Goal: Task Accomplishment & Management: Complete application form

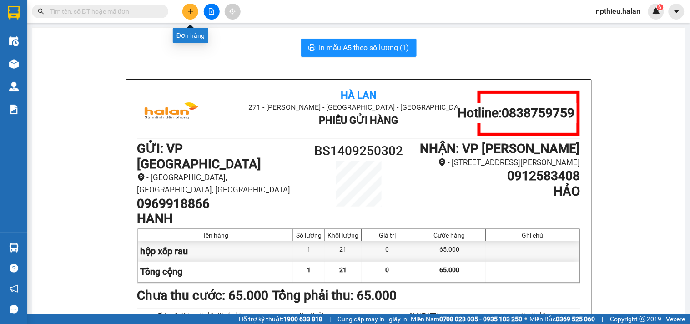
click at [188, 15] on button at bounding box center [190, 12] width 16 height 16
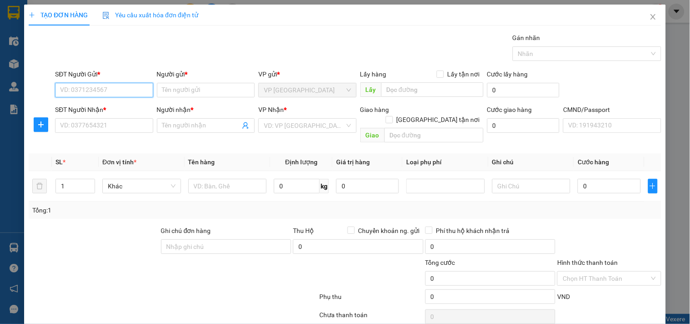
click at [140, 87] on input "SĐT Người Gửi *" at bounding box center [104, 90] width 98 height 15
type input "0911355965"
click at [108, 107] on div "0911355965 - TRANG" at bounding box center [103, 108] width 86 height 10
type input "TRANG"
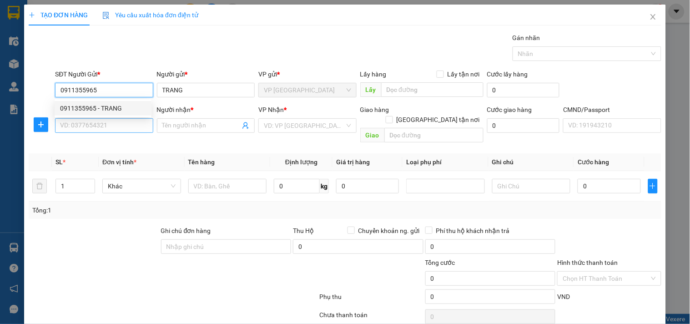
type input "0911355965"
click at [110, 123] on input "SĐT Người Nhận *" at bounding box center [104, 125] width 98 height 15
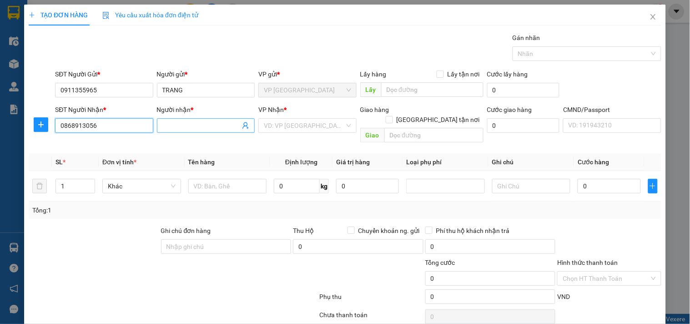
type input "0868913056"
click at [181, 128] on input "Người nhận *" at bounding box center [201, 125] width 78 height 10
type input "a"
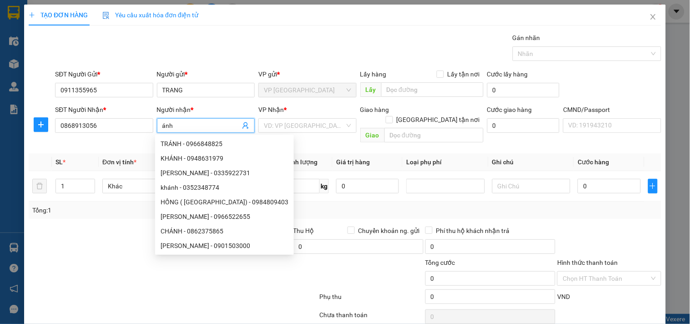
type input "ánh"
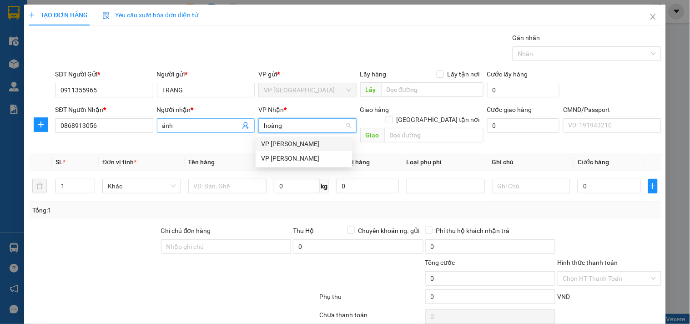
type input "hoàng"
click at [276, 160] on div "VP Hoàng Gia" at bounding box center [304, 158] width 86 height 10
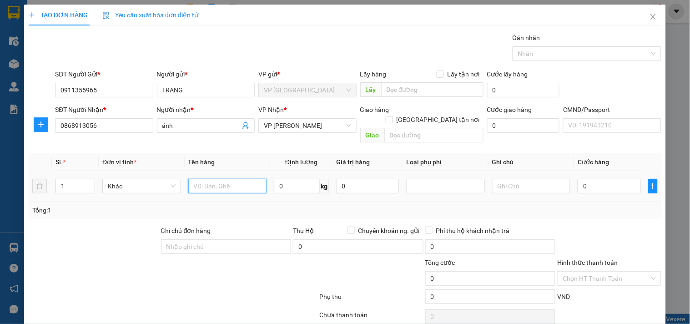
click at [210, 180] on input "text" at bounding box center [227, 186] width 79 height 15
click at [225, 179] on input "text" at bounding box center [227, 186] width 79 height 15
click at [245, 179] on input "hộp mỹ phhaamr" at bounding box center [227, 186] width 79 height 15
type input "hộp mỹ phẩm"
type input "1"
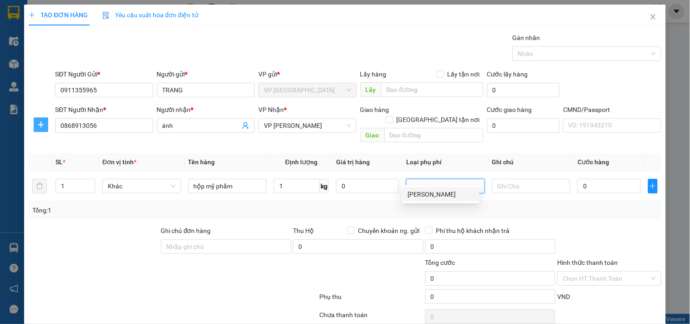
click at [38, 128] on icon "plus" at bounding box center [40, 124] width 7 height 7
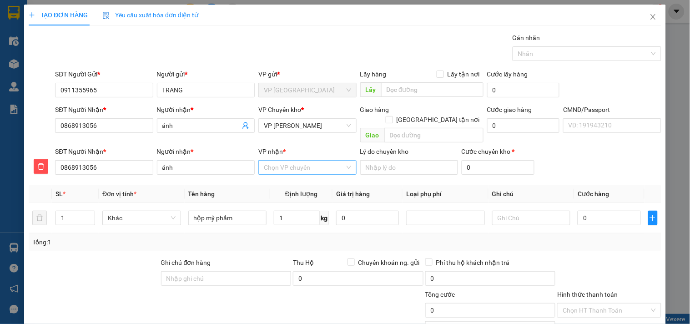
click at [275, 161] on input "VP nhận *" at bounding box center [304, 167] width 80 height 14
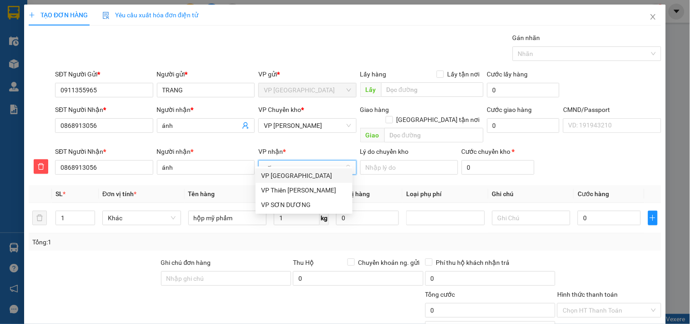
type input "sơn"
click at [293, 202] on div "VP SƠN DƯƠNG" at bounding box center [304, 205] width 86 height 10
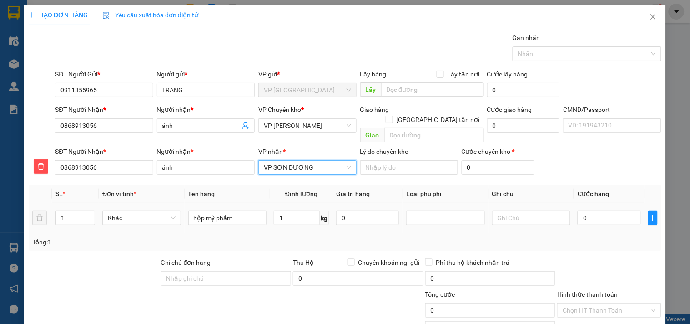
scroll to position [63, 0]
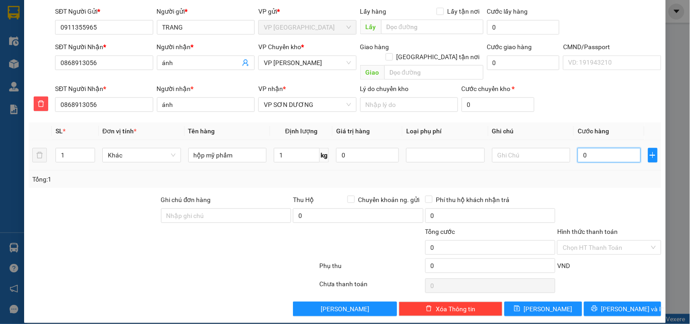
click at [593, 148] on input "0" at bounding box center [608, 155] width 63 height 15
type input "3"
type input "35"
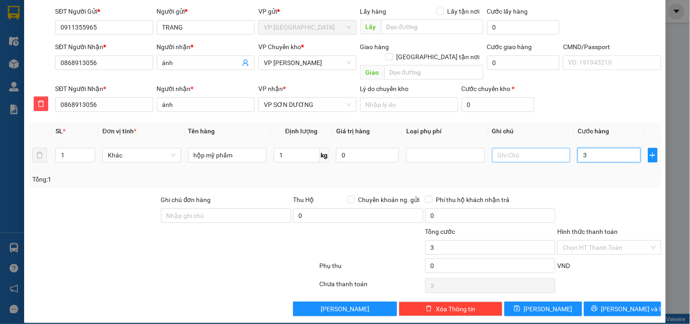
type input "35"
type input "35.000"
click at [583, 180] on div "Transit Pickup Surcharge Ids Transit Deliver Surcharge Ids Transit Deliver Surc…" at bounding box center [345, 143] width 632 height 346
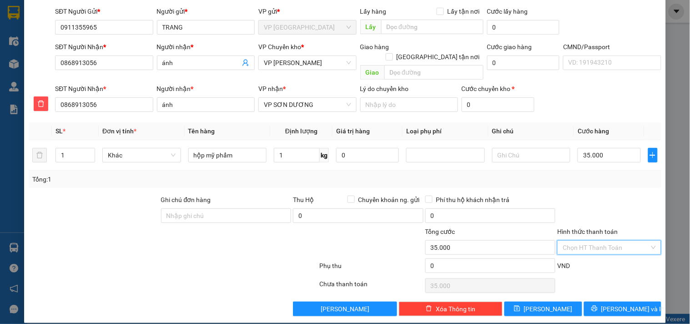
click at [598, 240] on input "Hình thức thanh toán" at bounding box center [605, 247] width 86 height 14
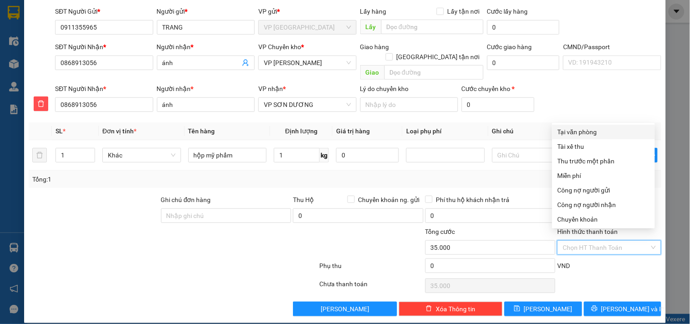
click at [597, 125] on div "Tại văn phòng" at bounding box center [603, 132] width 103 height 15
type input "0"
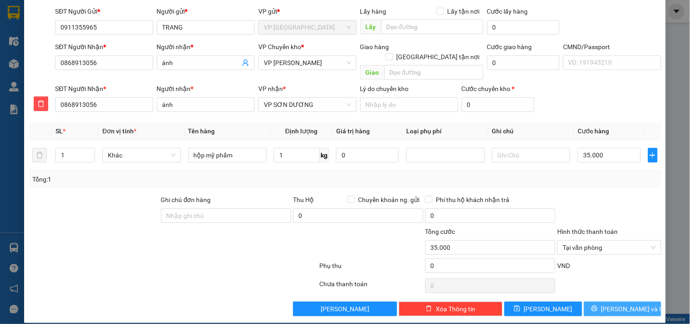
click at [617, 301] on button "Lưu và In" at bounding box center [622, 308] width 77 height 15
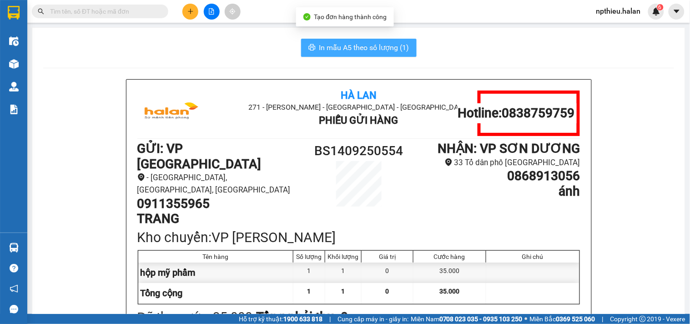
click at [356, 47] on span "In mẫu A5 theo số lượng (1)" at bounding box center [364, 47] width 90 height 11
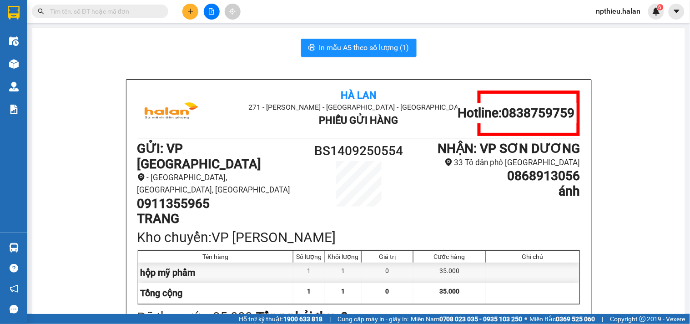
click at [345, 43] on span "In mẫu A5 theo số lượng (1)" at bounding box center [364, 47] width 90 height 11
